Goal: Navigation & Orientation: Find specific page/section

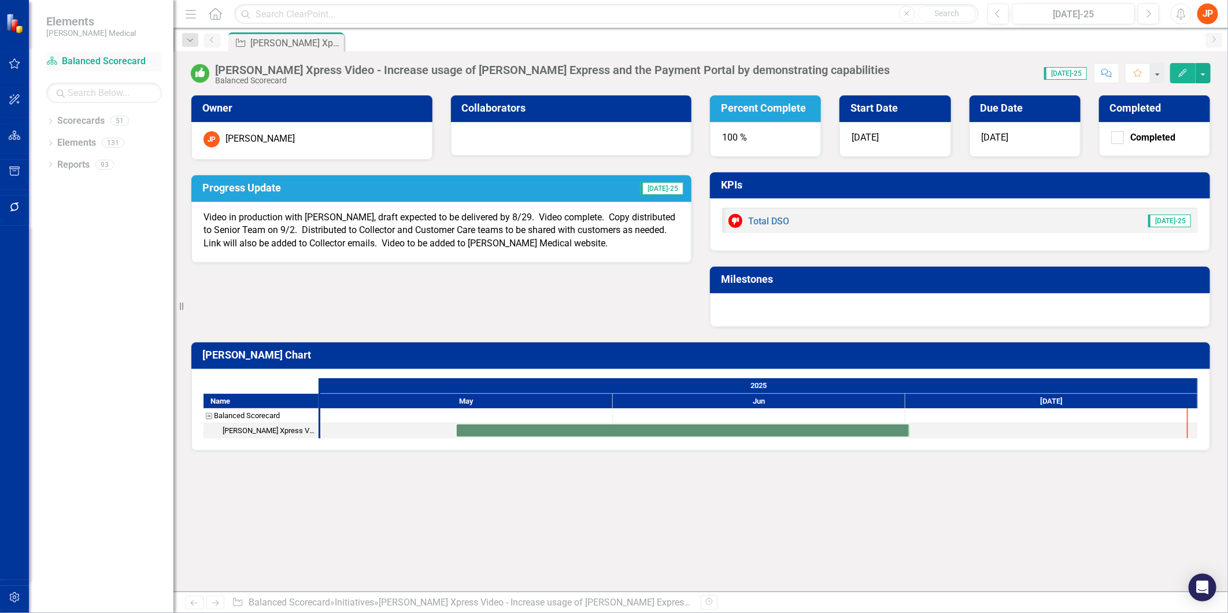
click at [117, 60] on link "Scorecard Balanced Scorecard" at bounding box center [104, 61] width 116 height 13
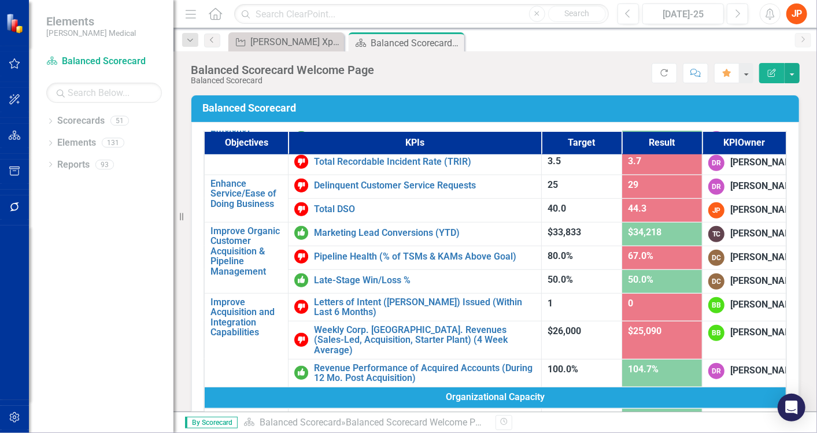
scroll to position [449, 0]
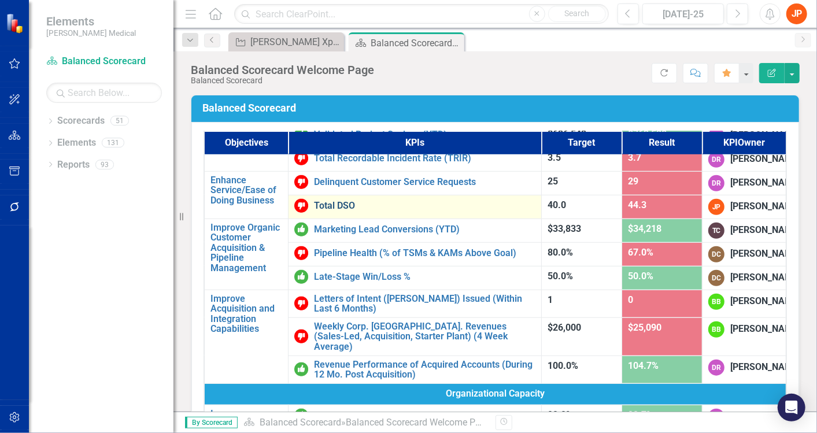
click at [339, 211] on link "Total DSO" at bounding box center [424, 206] width 221 height 10
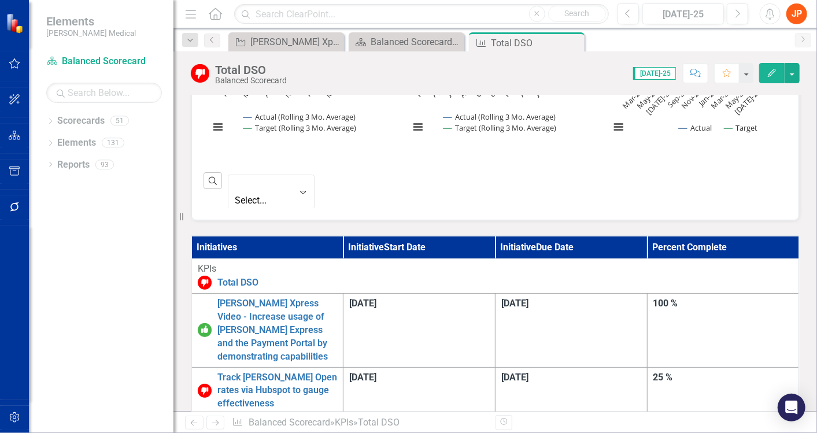
scroll to position [553, 0]
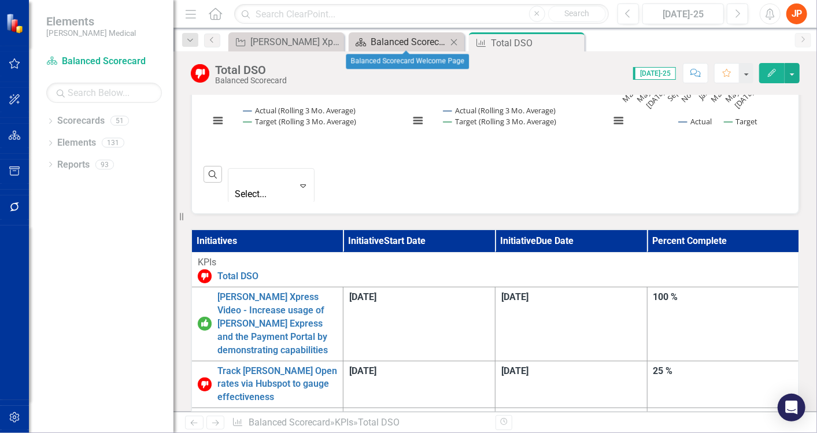
click at [416, 44] on div "Balanced Scorecard Welcome Page" at bounding box center [408, 42] width 76 height 14
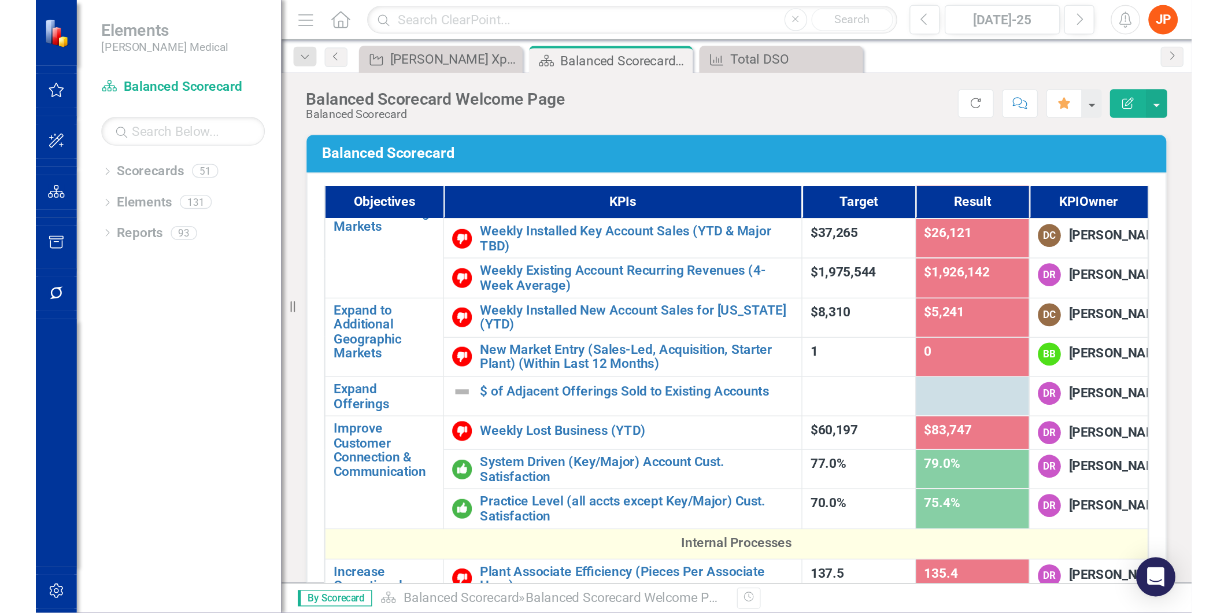
scroll to position [150, 0]
